Goal: Information Seeking & Learning: Find specific fact

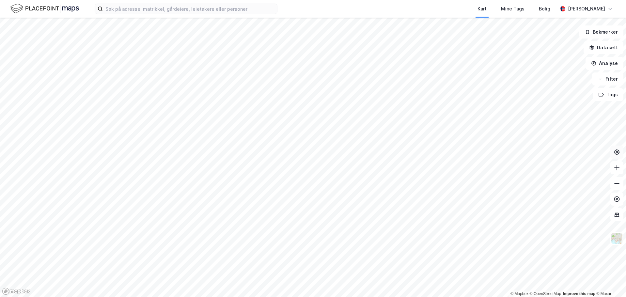
click at [617, 153] on icon at bounding box center [617, 152] width 7 height 7
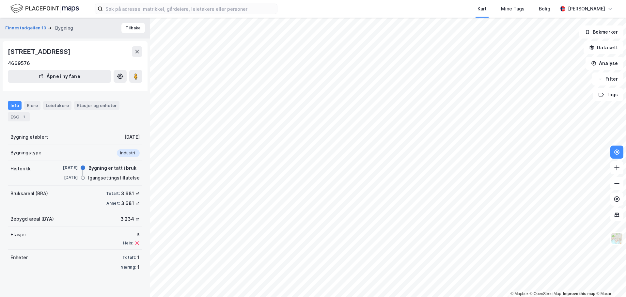
drag, startPoint x: 66, startPoint y: 51, endPoint x: 8, endPoint y: 46, distance: 58.0
click at [8, 46] on div "Finnestadgeilen 10, 4029, [GEOGRAPHIC_DATA] 4669576 Åpne i ny fane" at bounding box center [75, 66] width 145 height 50
copy div "Finnestadgeilen 10"
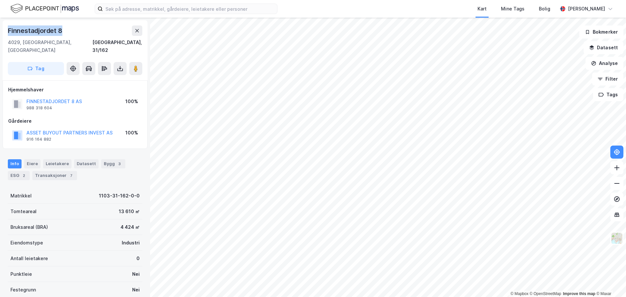
drag, startPoint x: 63, startPoint y: 31, endPoint x: 21, endPoint y: 30, distance: 42.8
click at [0, 29] on div "[GEOGRAPHIC_DATA] 8 4029, [GEOGRAPHIC_DATA], [GEOGRAPHIC_DATA] [GEOGRAPHIC_DATA…" at bounding box center [75, 158] width 150 height 280
copy div "Finnestadjordet 8"
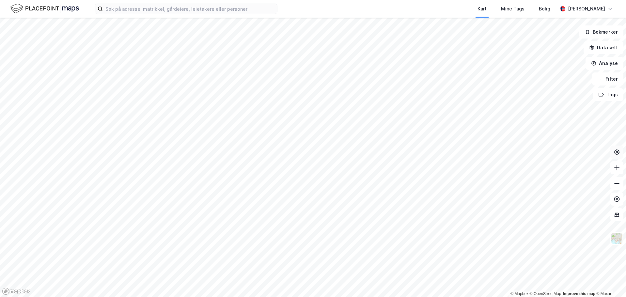
click at [614, 153] on icon at bounding box center [617, 152] width 7 height 7
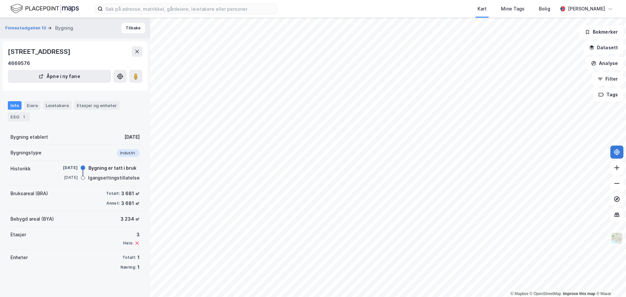
click at [142, 106] on div "© Mapbox © OpenStreetMap Improve this map © [PERSON_NAME] 10 Bygning Tilbake [S…" at bounding box center [313, 158] width 626 height 280
